Goal: Task Accomplishment & Management: Manage account settings

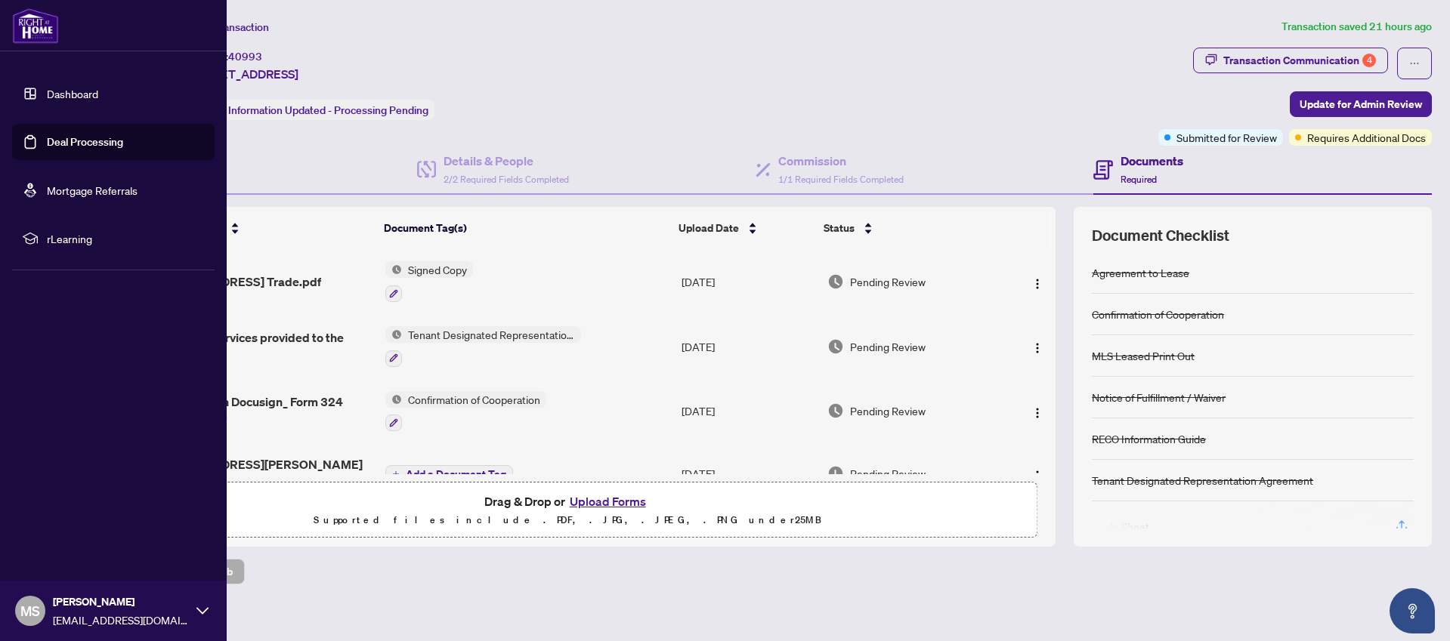
click at [47, 137] on link "Deal Processing" at bounding box center [85, 142] width 76 height 14
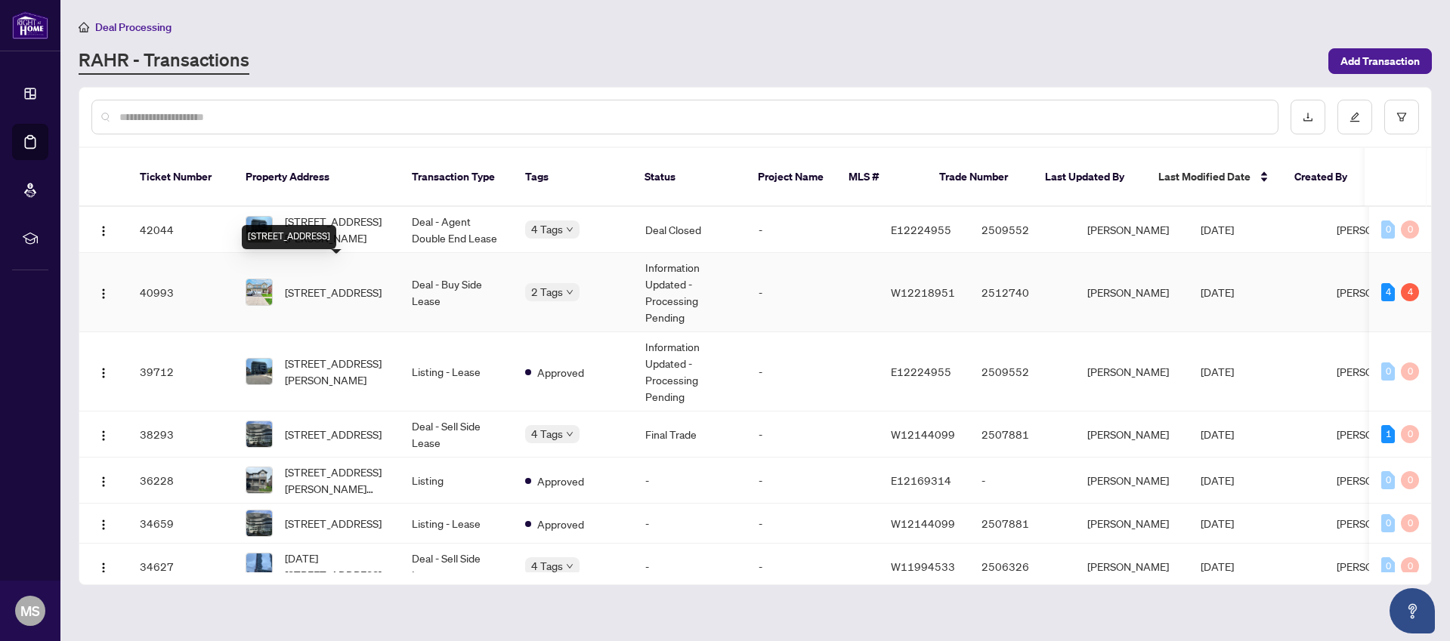
click at [326, 284] on span "[STREET_ADDRESS]" at bounding box center [333, 292] width 97 height 17
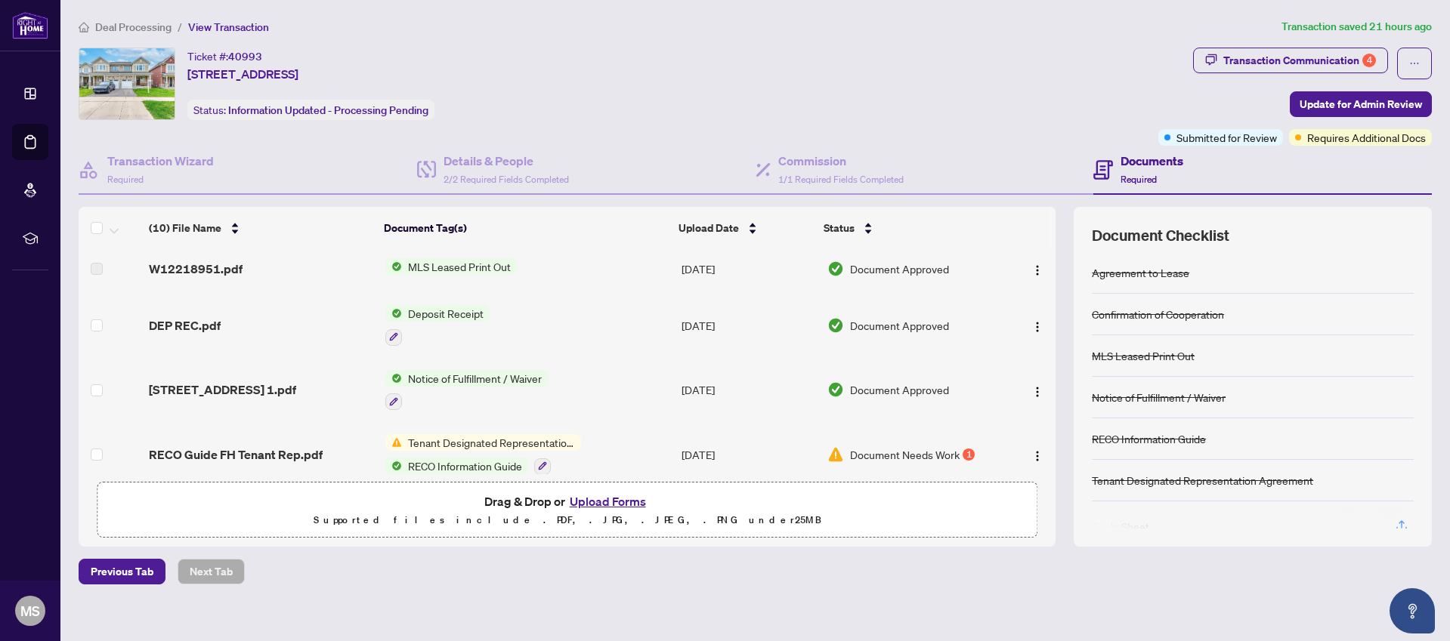
scroll to position [404, 0]
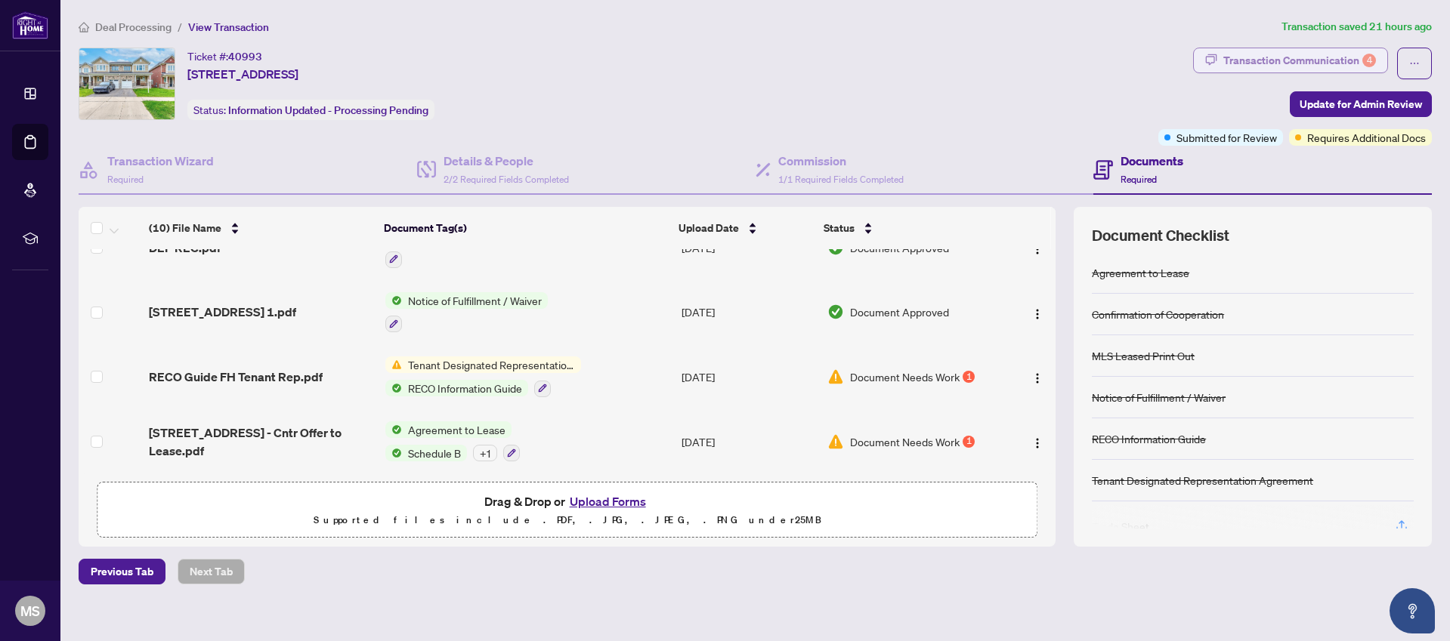
click at [1320, 64] on div "Transaction Communication 4" at bounding box center [1299, 60] width 153 height 24
